Goal: Transaction & Acquisition: Purchase product/service

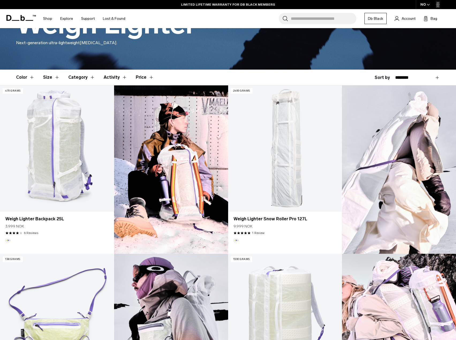
scroll to position [80, 0]
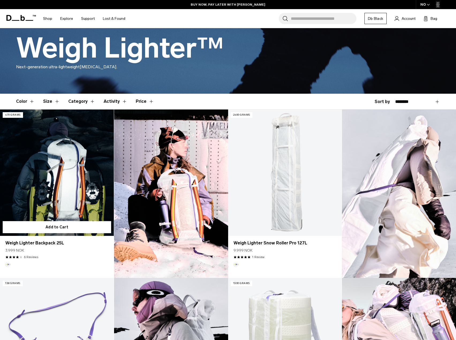
click at [46, 192] on link "Weigh Lighter Backpack 25L" at bounding box center [57, 173] width 114 height 126
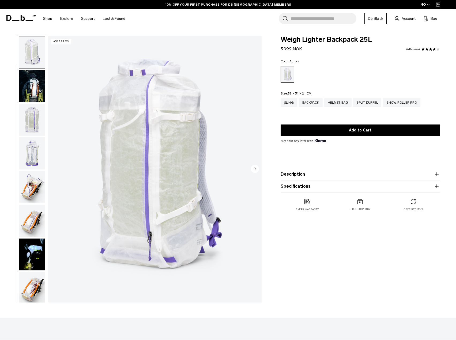
click at [32, 119] on img "button" at bounding box center [32, 120] width 26 height 32
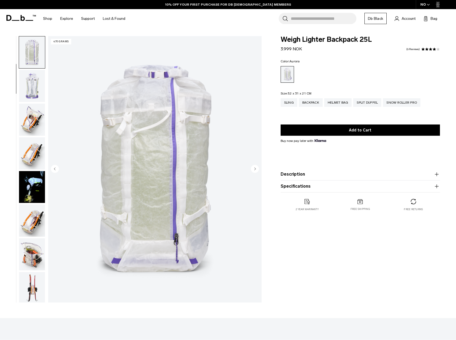
click at [26, 115] on img "button" at bounding box center [32, 120] width 26 height 32
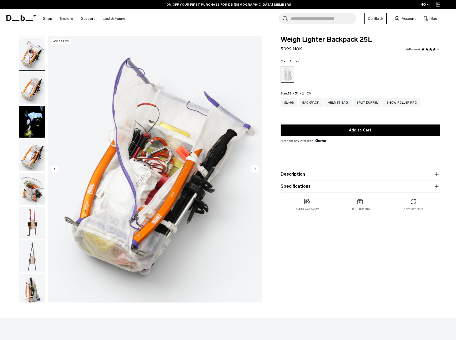
scroll to position [135, 0]
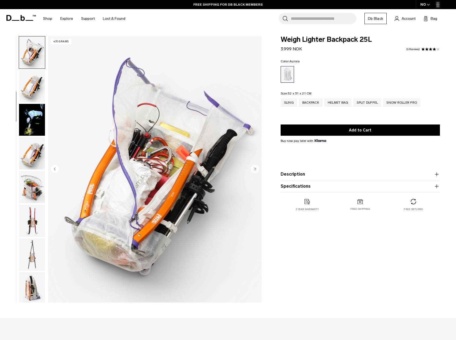
click at [38, 154] on img "button" at bounding box center [32, 153] width 26 height 32
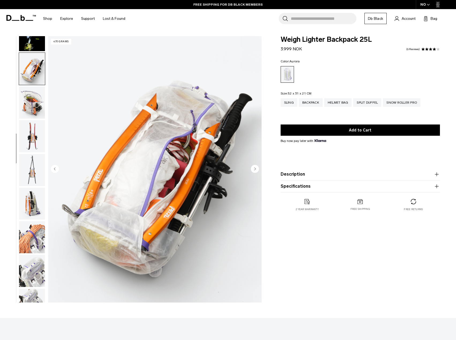
scroll to position [236, 0]
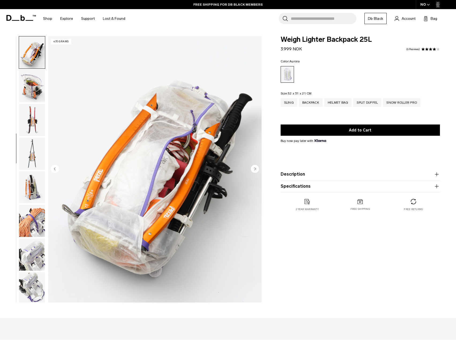
click at [32, 147] on img "button" at bounding box center [32, 154] width 26 height 32
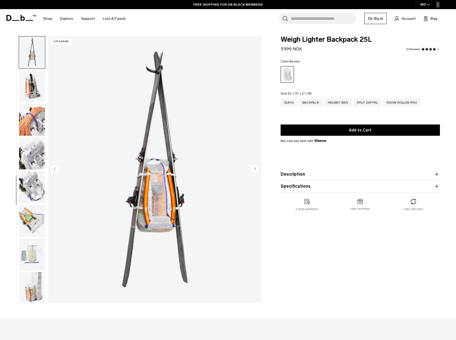
click at [35, 138] on img "button" at bounding box center [32, 153] width 26 height 32
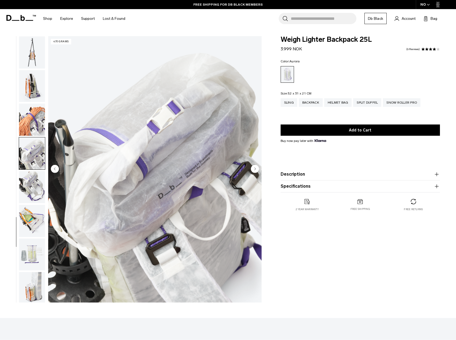
scroll to position [339, 0]
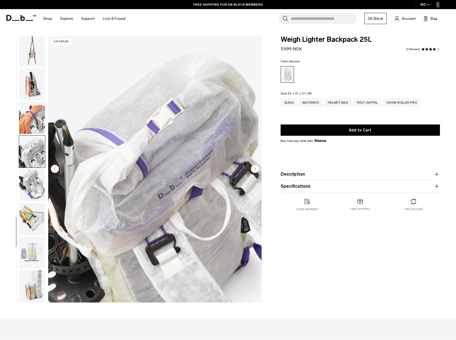
click at [34, 155] on img "button" at bounding box center [32, 152] width 26 height 32
click at [36, 180] on img "button" at bounding box center [32, 185] width 26 height 32
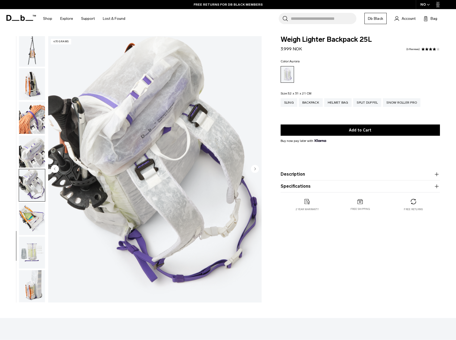
click at [37, 219] on img "button" at bounding box center [32, 219] width 26 height 32
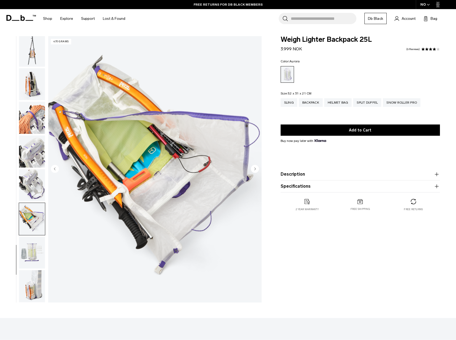
click at [38, 248] on img "button" at bounding box center [32, 253] width 26 height 32
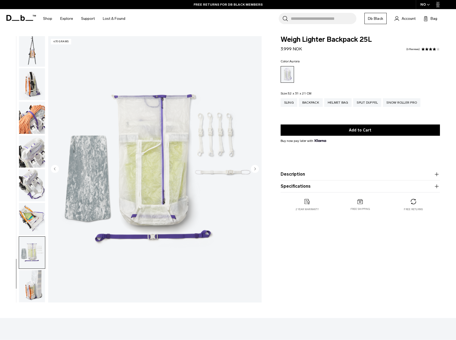
click at [33, 282] on img "button" at bounding box center [32, 286] width 26 height 32
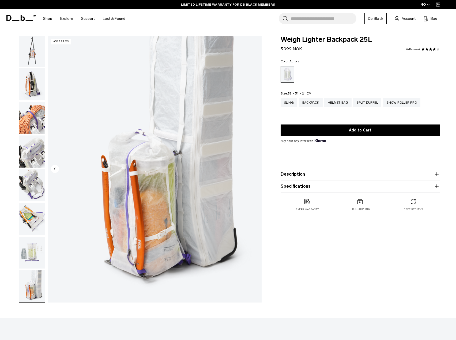
click at [32, 44] on img "button" at bounding box center [32, 51] width 26 height 32
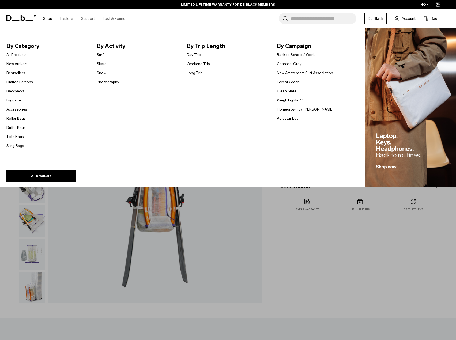
click at [49, 19] on link "Shop" at bounding box center [47, 18] width 9 height 19
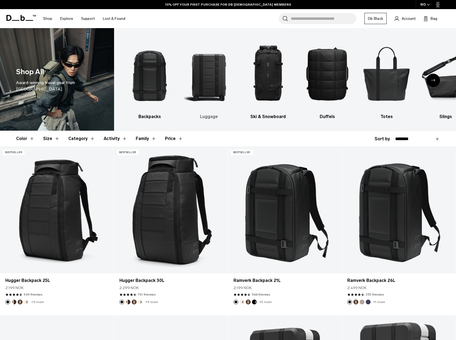
click at [215, 85] on img "2 / 10" at bounding box center [209, 73] width 50 height 75
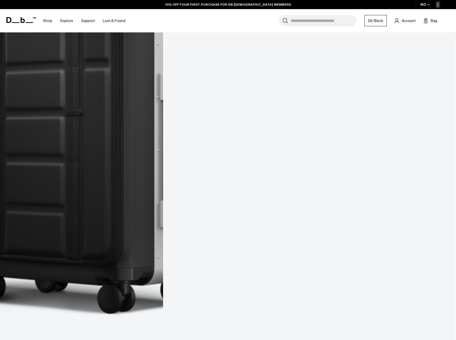
scroll to position [301, 0]
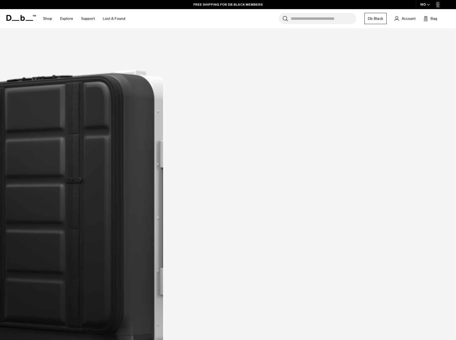
scroll to position [193, 0]
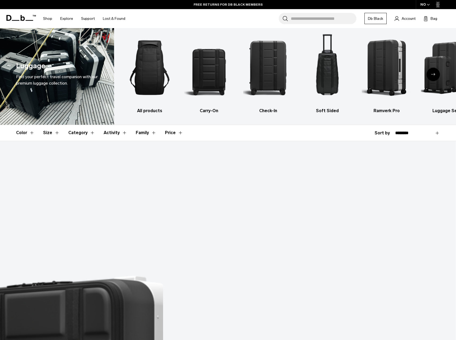
click at [433, 73] on div "Next slide" at bounding box center [433, 74] width 13 height 13
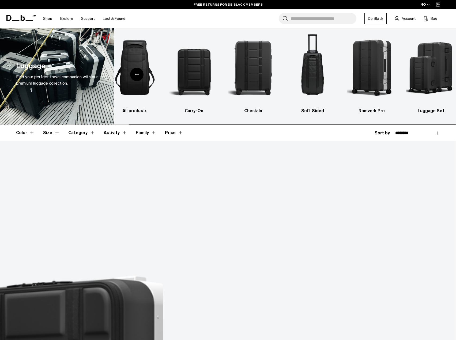
click at [433, 73] on img "6 / 6" at bounding box center [431, 67] width 50 height 75
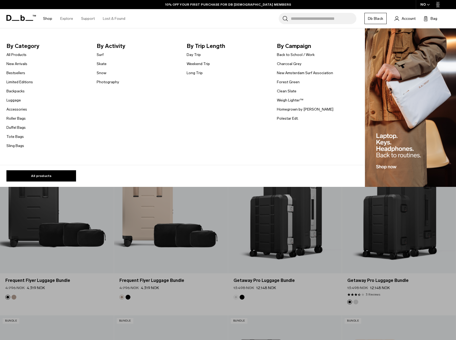
click at [47, 19] on link "Shop" at bounding box center [47, 18] width 9 height 19
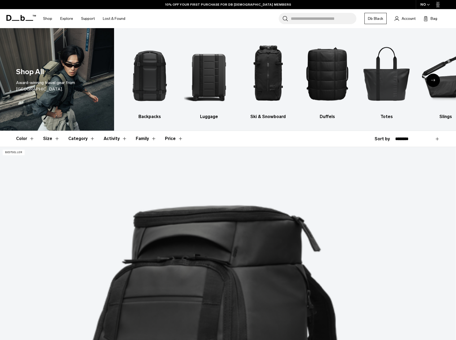
click at [434, 80] on icon "Next slide" at bounding box center [433, 80] width 4 height 2
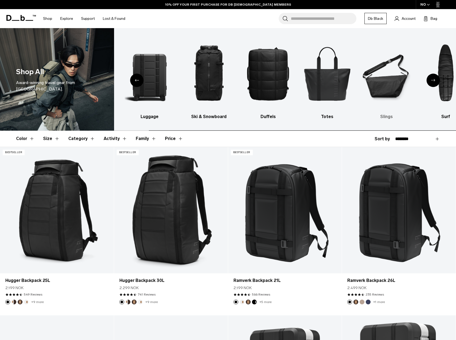
click at [397, 88] on img "6 / 10" at bounding box center [387, 73] width 50 height 75
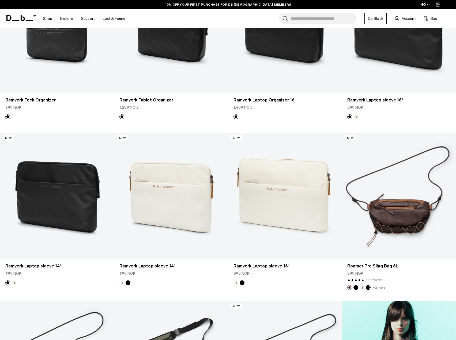
scroll to position [668, 0]
